Goal: Navigation & Orientation: Find specific page/section

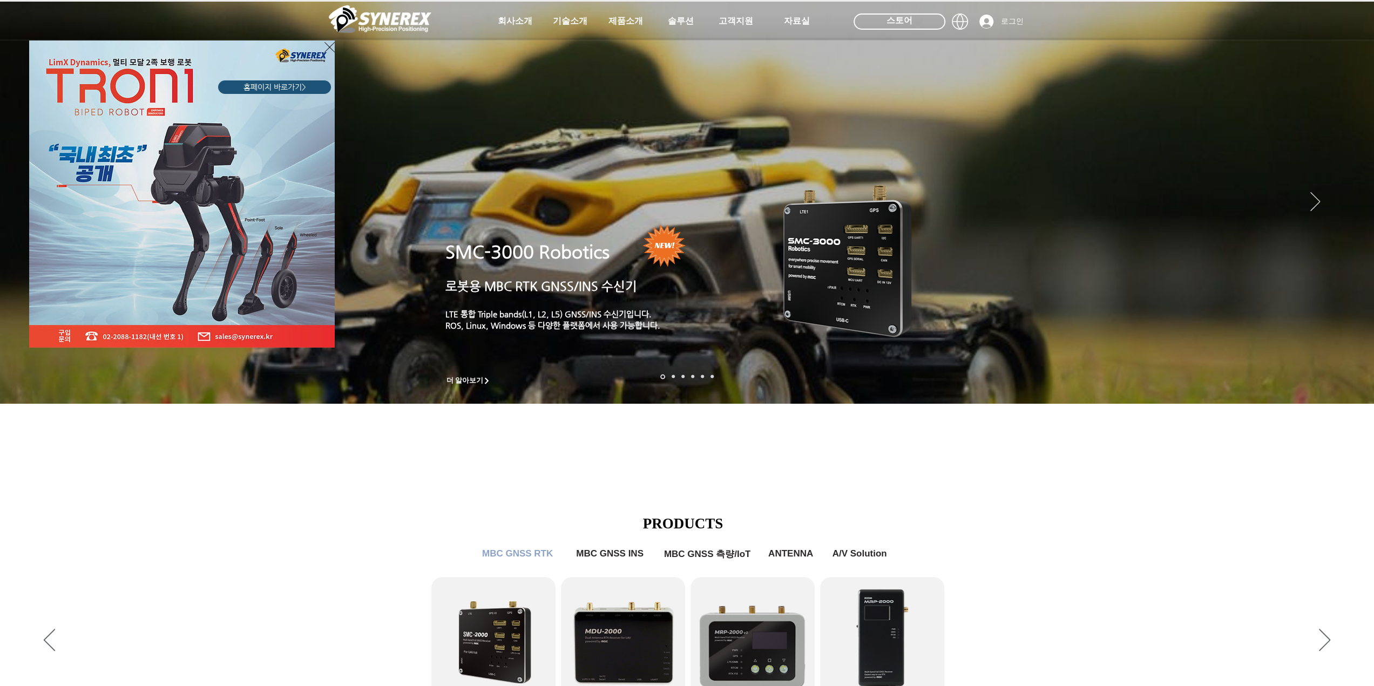
click at [1208, 504] on div "LimX Dinamics" at bounding box center [687, 343] width 1374 height 686
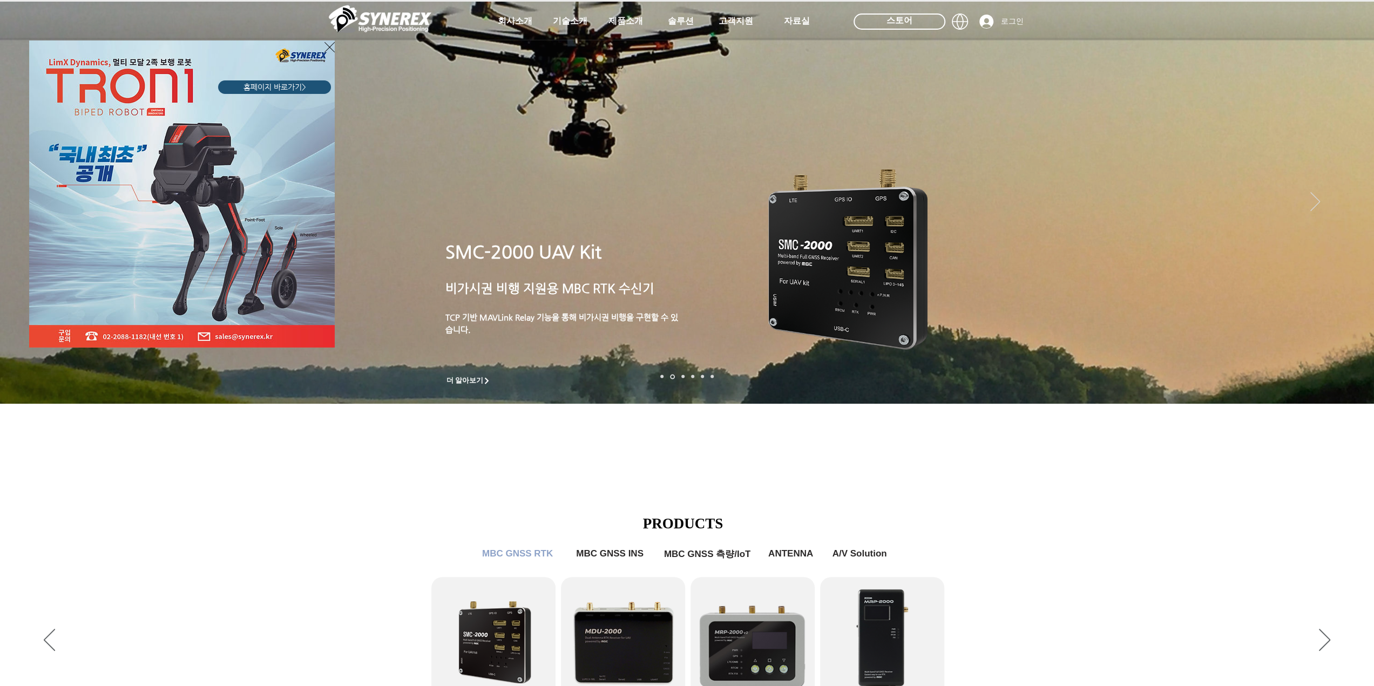
click at [581, 21] on div "LimX Dinamics" at bounding box center [687, 343] width 1374 height 686
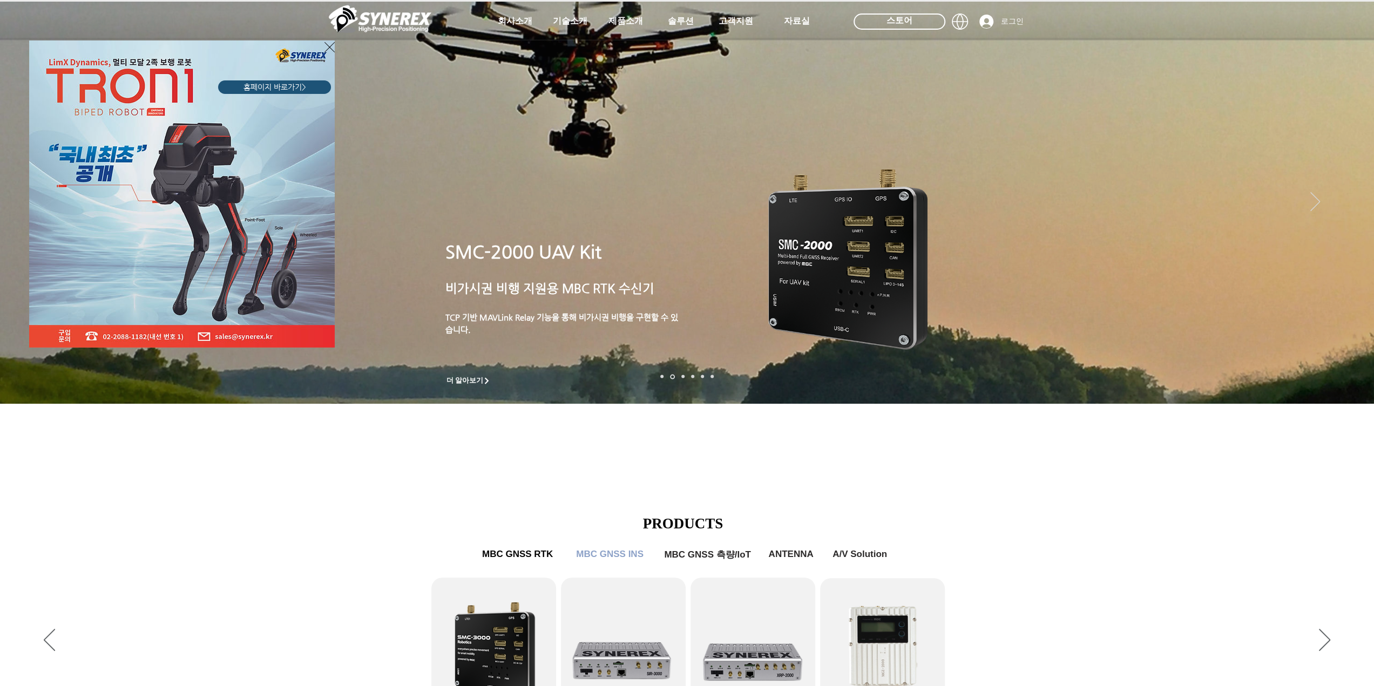
click at [1352, 374] on div "LimX Dinamics" at bounding box center [687, 343] width 1374 height 686
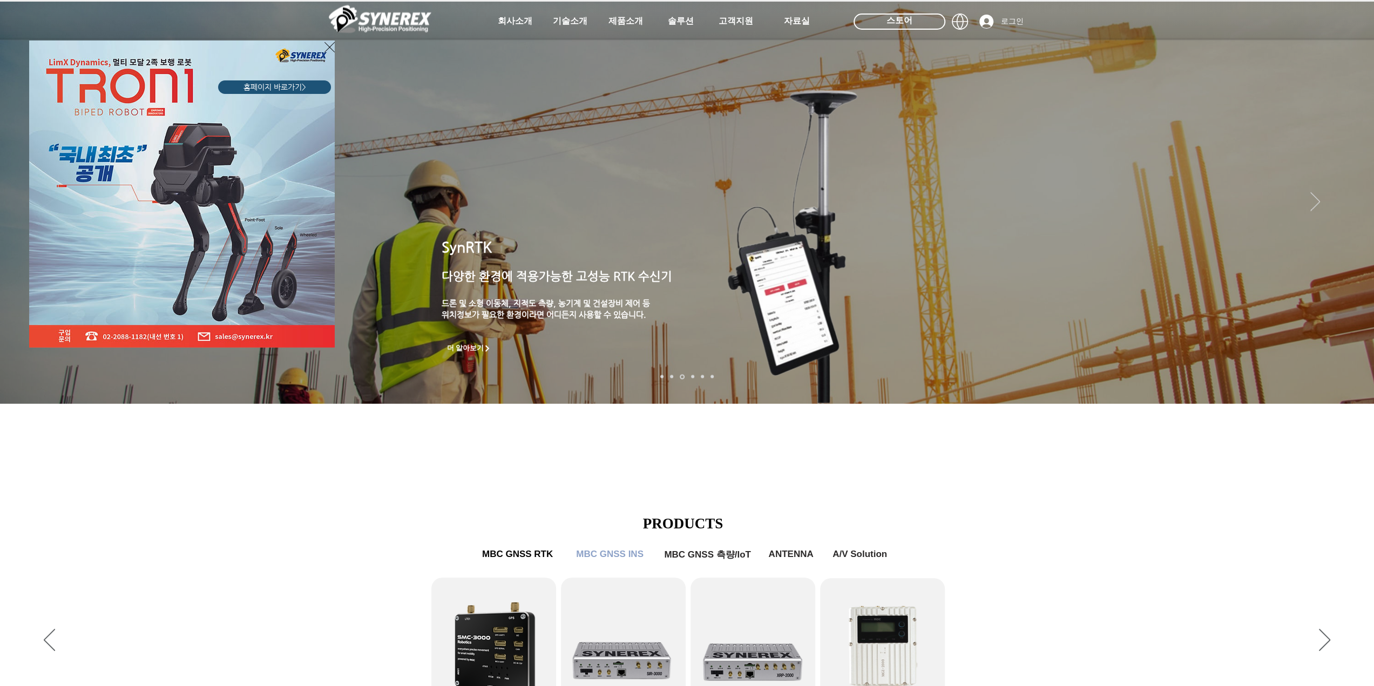
click at [243, 333] on img "LimX Dinamics" at bounding box center [182, 193] width 306 height 307
click at [326, 47] on icon "사이트로 돌아가기" at bounding box center [329, 46] width 10 height 13
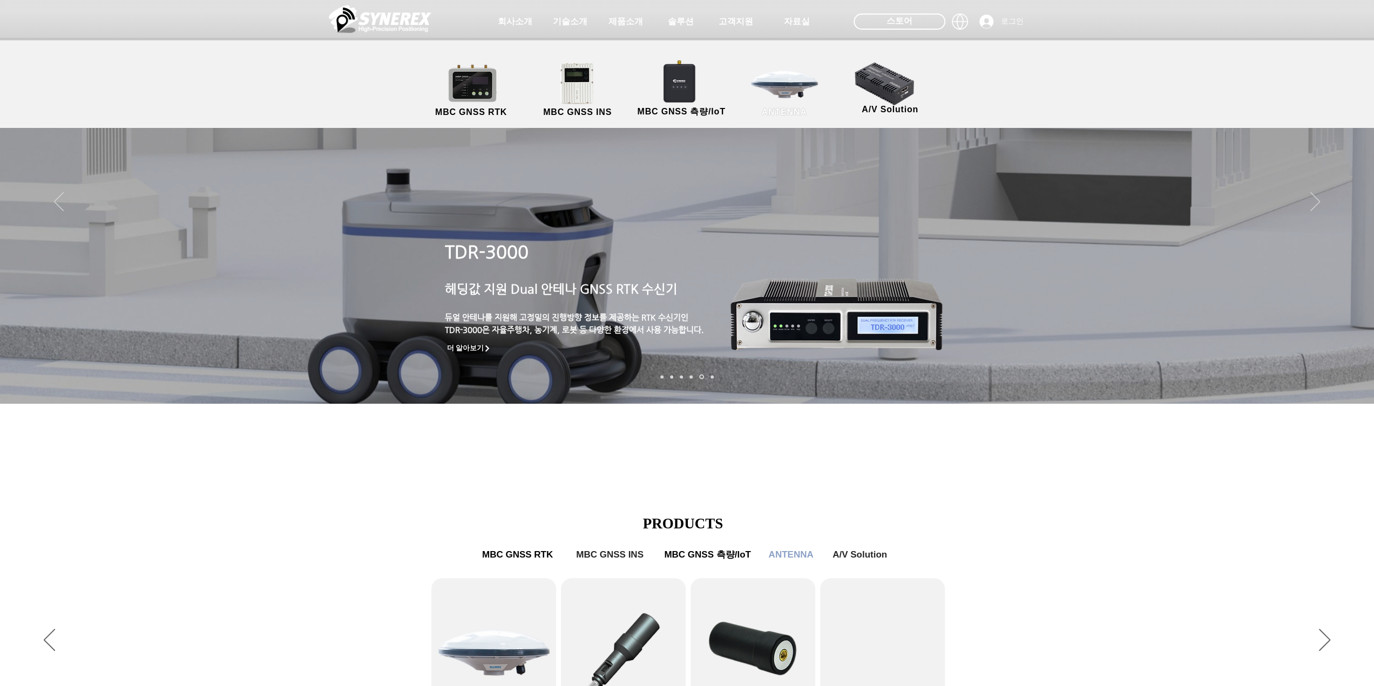
click at [774, 93] on link "ANTENNA" at bounding box center [784, 90] width 97 height 57
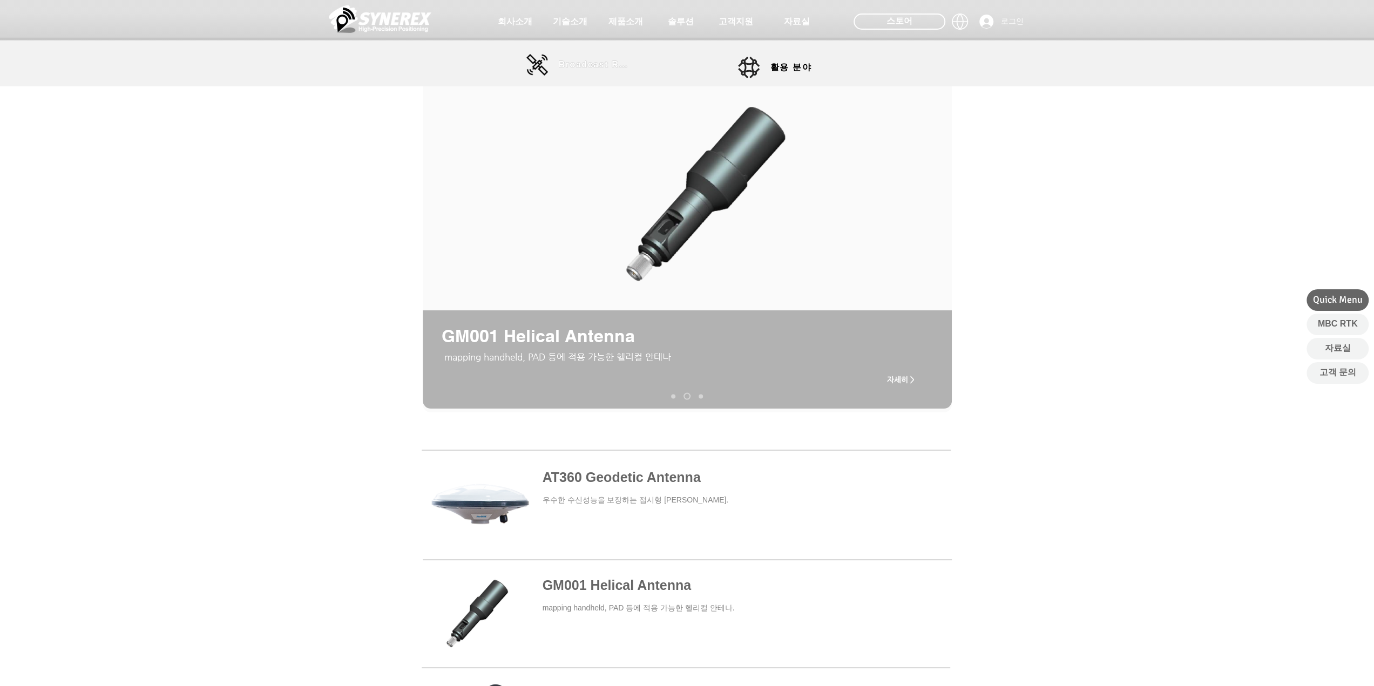
click at [564, 66] on span "Broadcast RTK" at bounding box center [595, 65] width 73 height 10
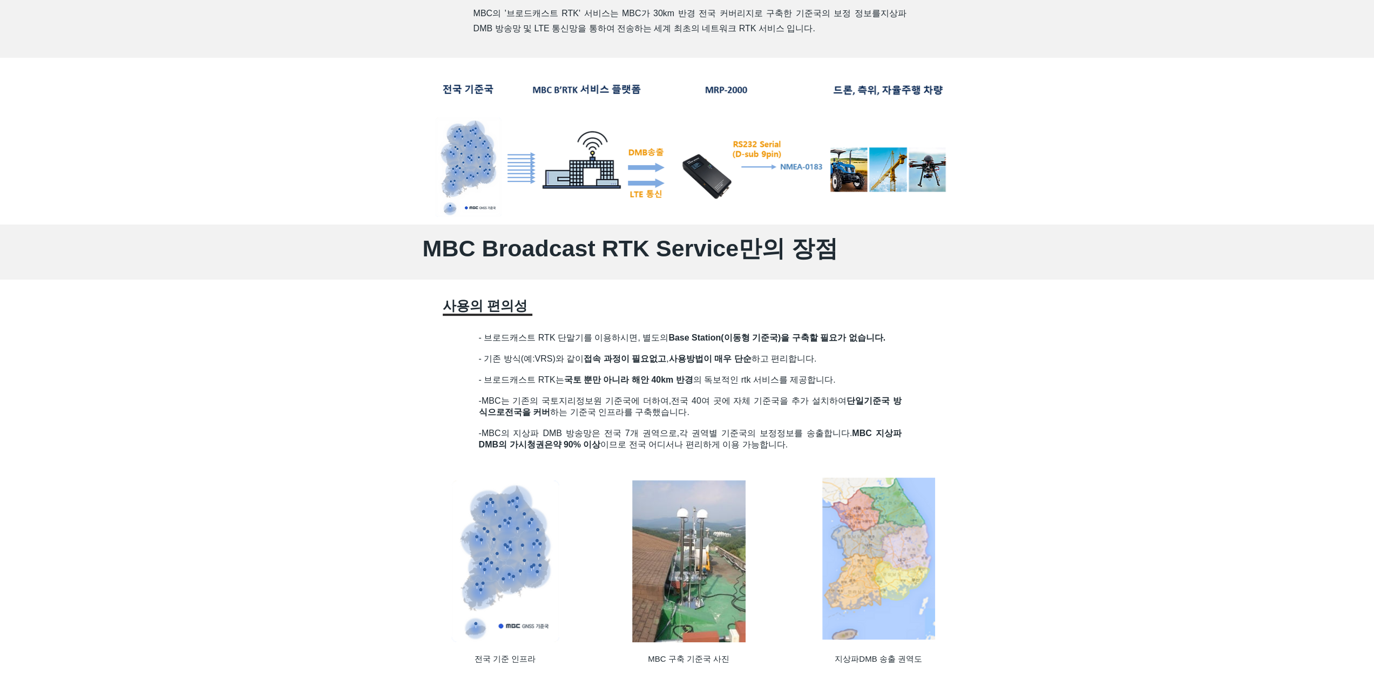
scroll to position [756, 0]
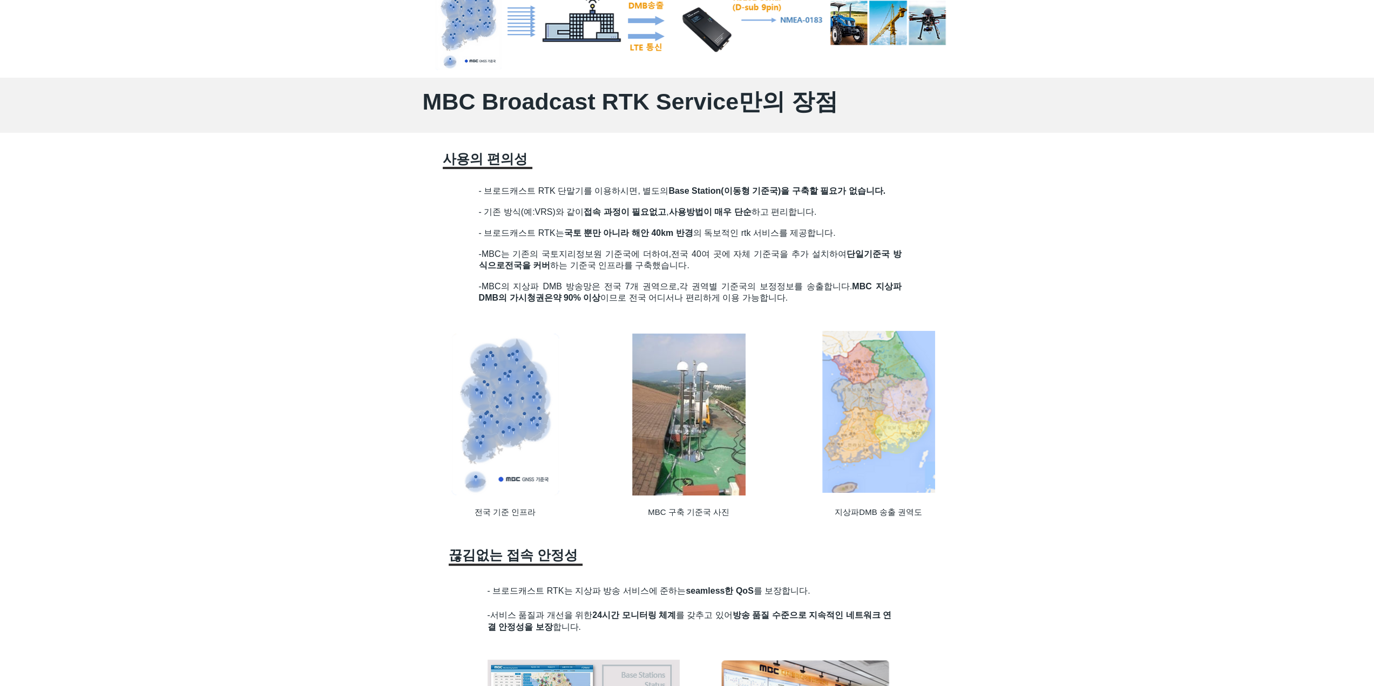
drag, startPoint x: 275, startPoint y: 112, endPoint x: 282, endPoint y: 115, distance: 7.2
